Goal: Ask a question

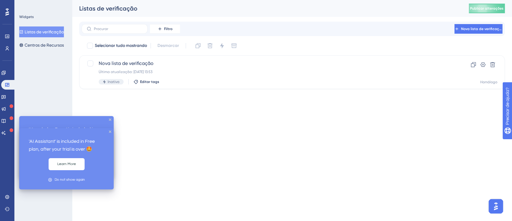
click at [10, 131] on icon at bounding box center [12, 130] width 4 height 4
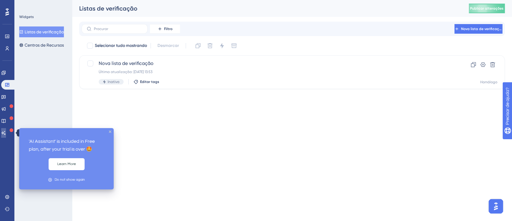
click at [6, 129] on link at bounding box center [3, 133] width 5 height 10
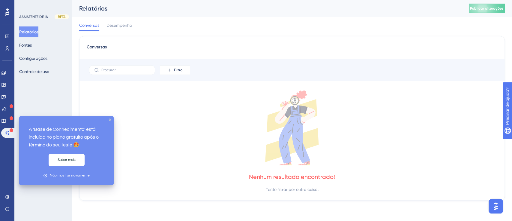
click at [10, 119] on icon at bounding box center [12, 118] width 4 height 4
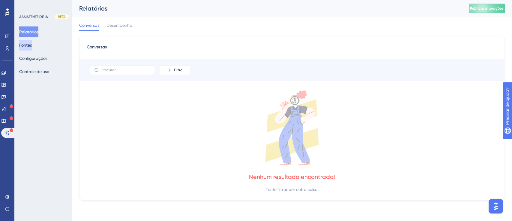
click at [32, 46] on font "Fontes" at bounding box center [25, 45] width 13 height 5
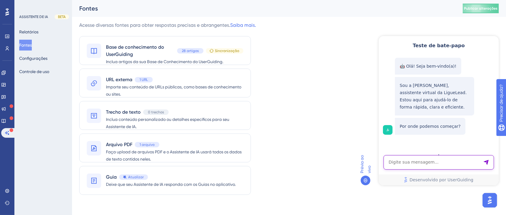
click at [431, 164] on textarea "Entrada de texto do assistente de IA" at bounding box center [438, 162] width 110 height 14
type textarea "s"
type textarea "diferença de sms e sms flash"
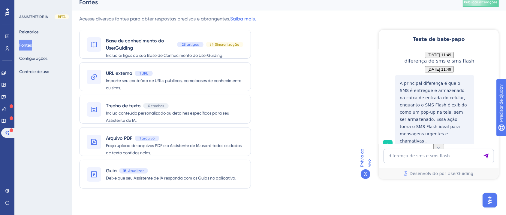
scroll to position [90, 0]
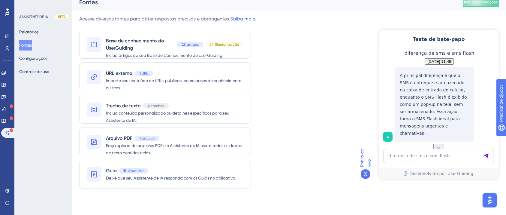
click at [441, 143] on button at bounding box center [438, 147] width 11 height 8
click at [441, 144] on icon at bounding box center [438, 147] width 6 height 6
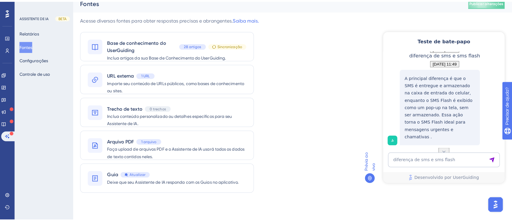
scroll to position [0, 0]
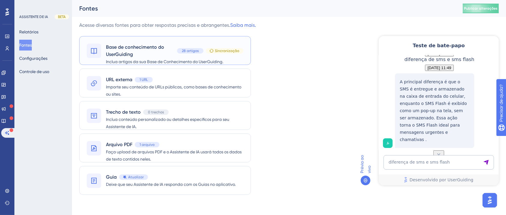
click at [223, 49] on font "Sincronização" at bounding box center [227, 51] width 24 height 4
